Goal: Transaction & Acquisition: Subscribe to service/newsletter

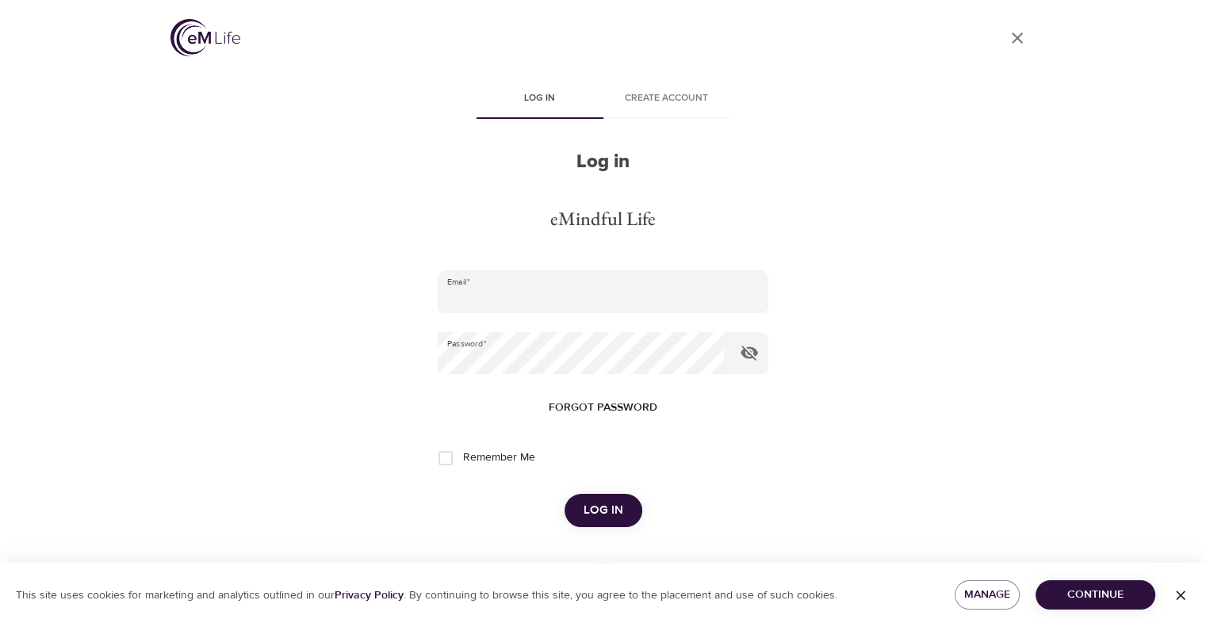
type input "[EMAIL_ADDRESS][DOMAIN_NAME]"
click at [591, 518] on span "Log in" at bounding box center [603, 510] width 40 height 21
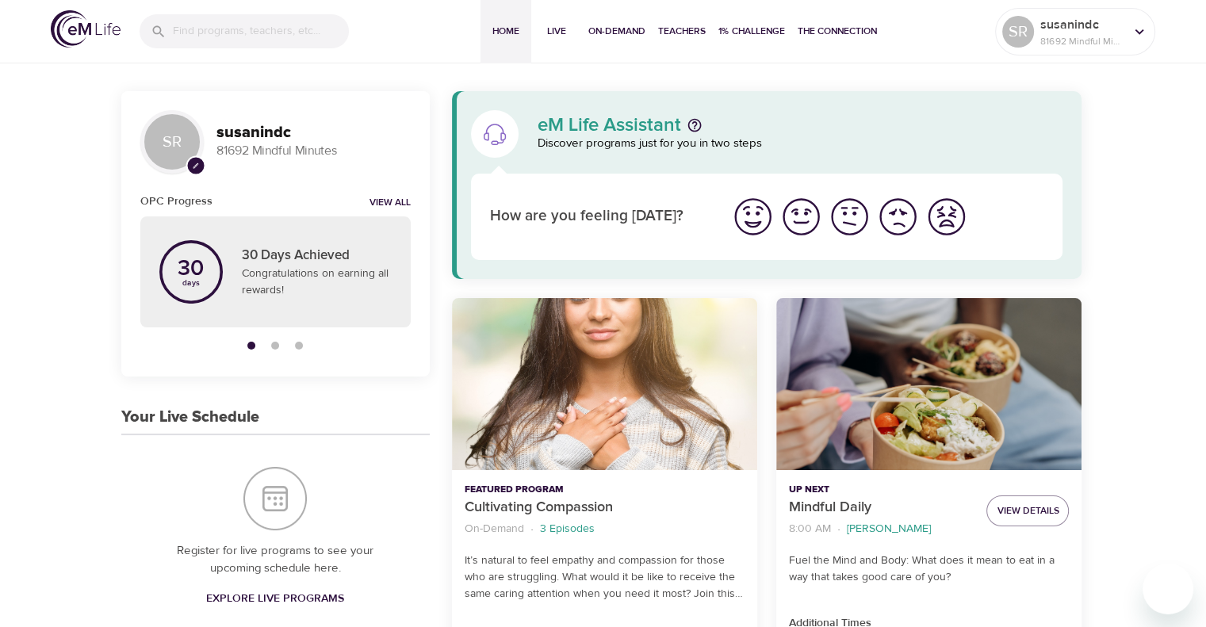
scroll to position [159, 0]
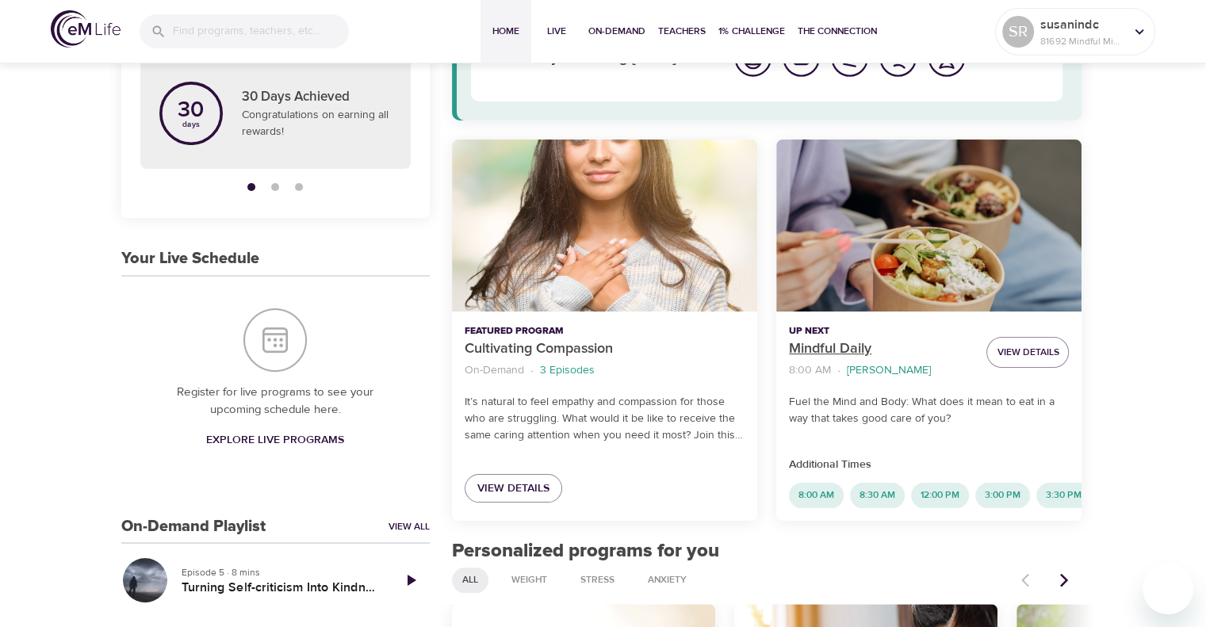
click at [826, 349] on p "Mindful Daily" at bounding box center [881, 348] width 185 height 21
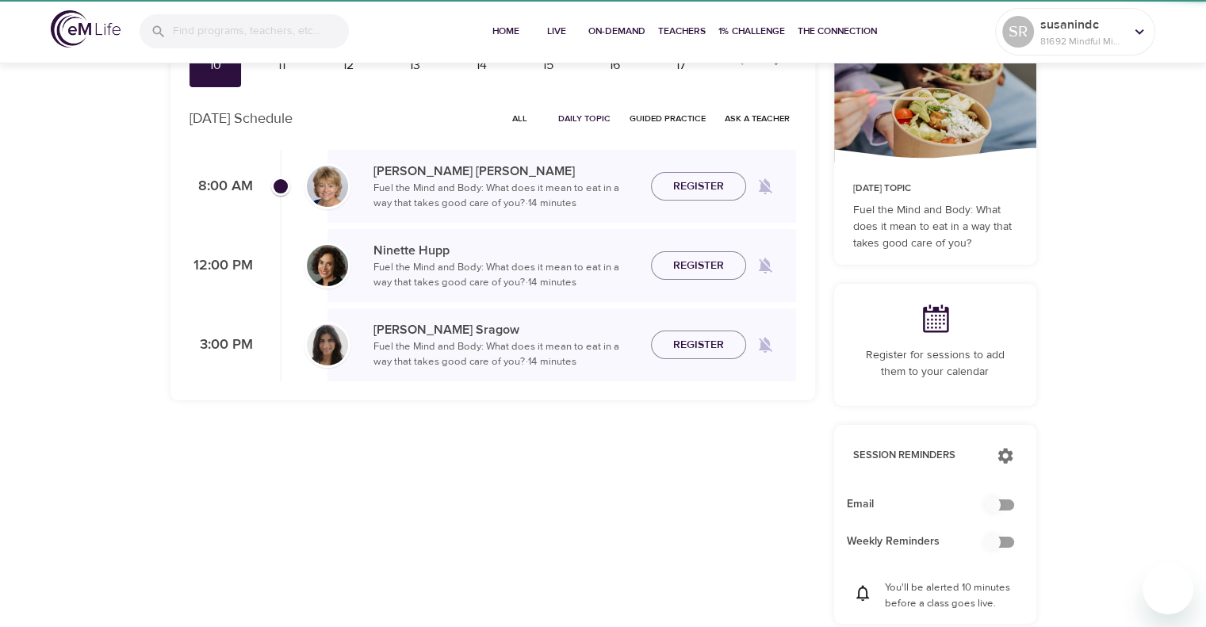
checkbox input "true"
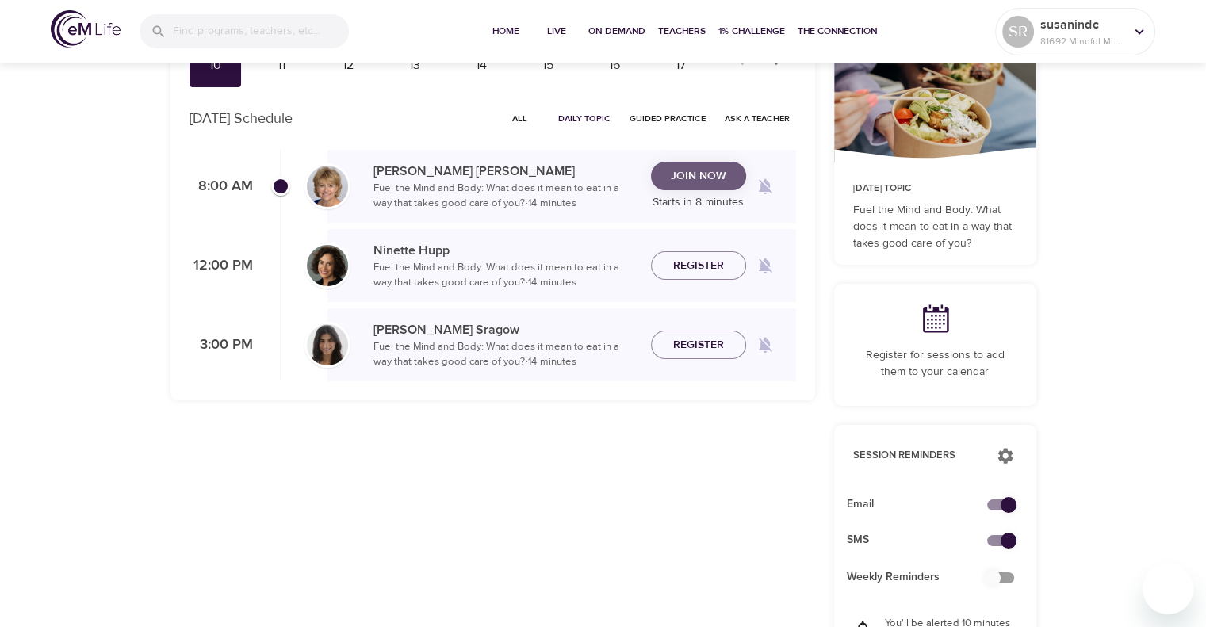
click at [709, 173] on span "Join Now" at bounding box center [698, 176] width 55 height 20
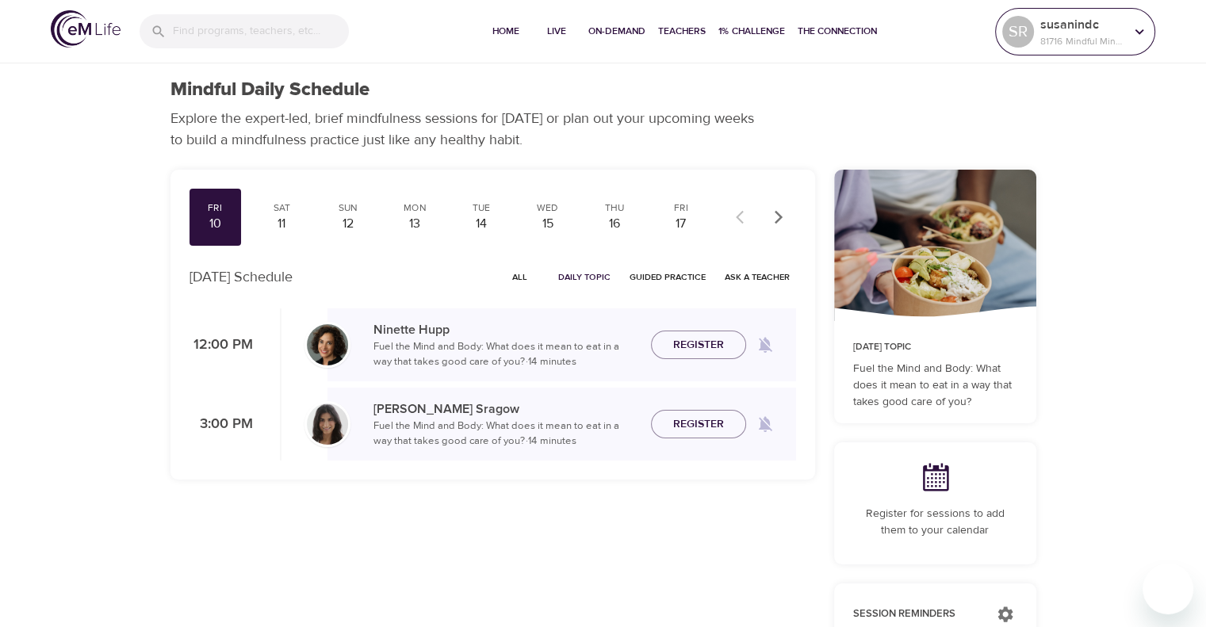
click at [1136, 36] on icon at bounding box center [1138, 31] width 17 height 17
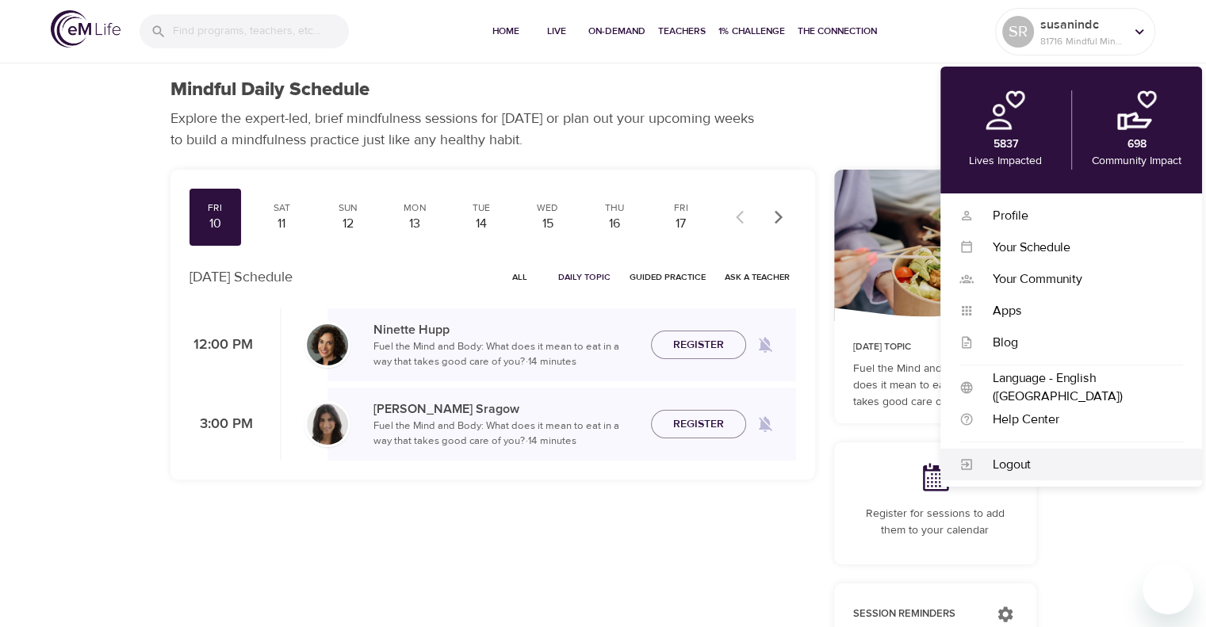
click at [1013, 468] on div "Logout" at bounding box center [1077, 465] width 209 height 18
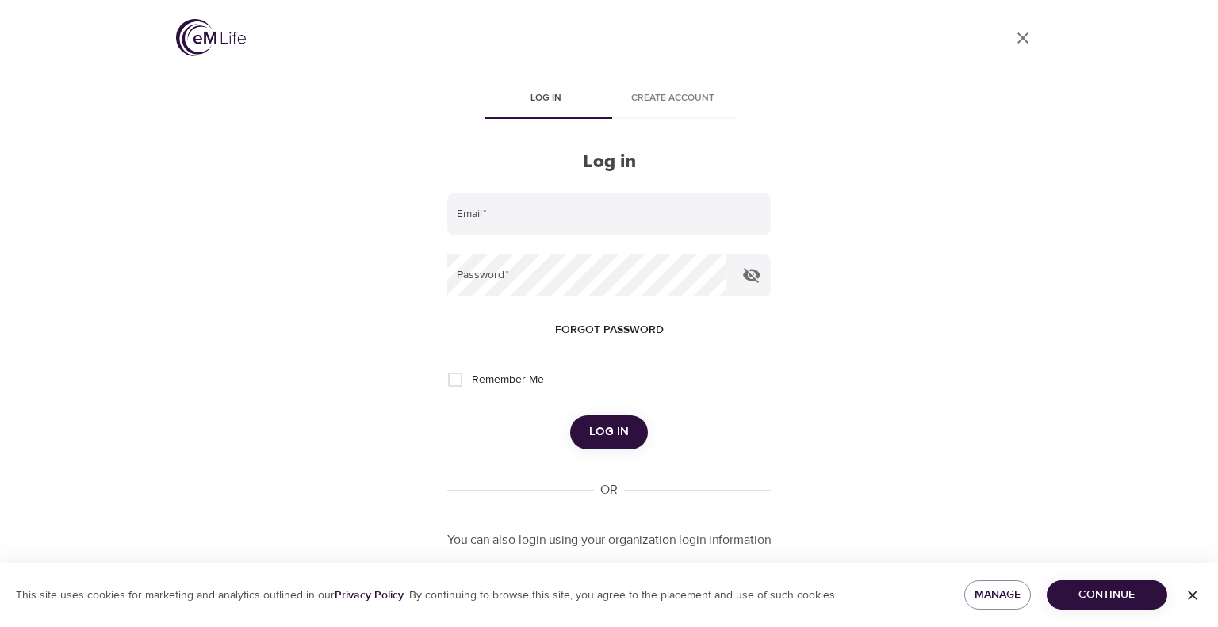
type input "[EMAIL_ADDRESS][DOMAIN_NAME]"
